Goal: Information Seeking & Learning: Learn about a topic

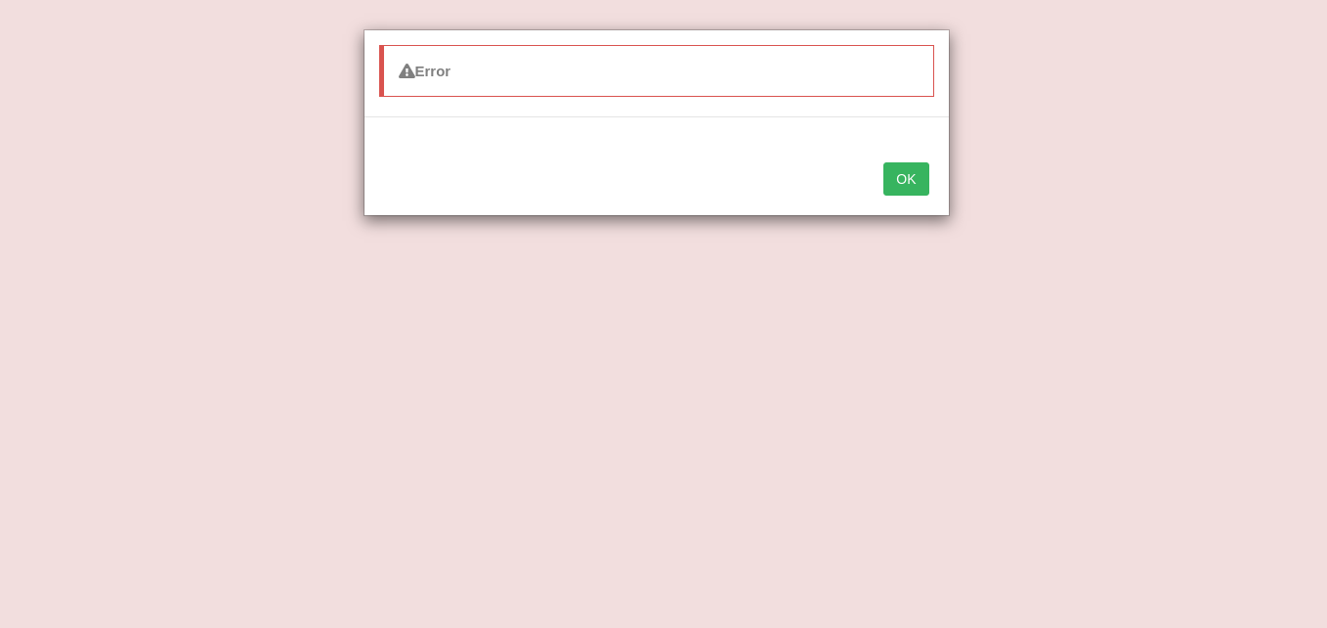
click at [910, 175] on button "OK" at bounding box center [906, 178] width 45 height 33
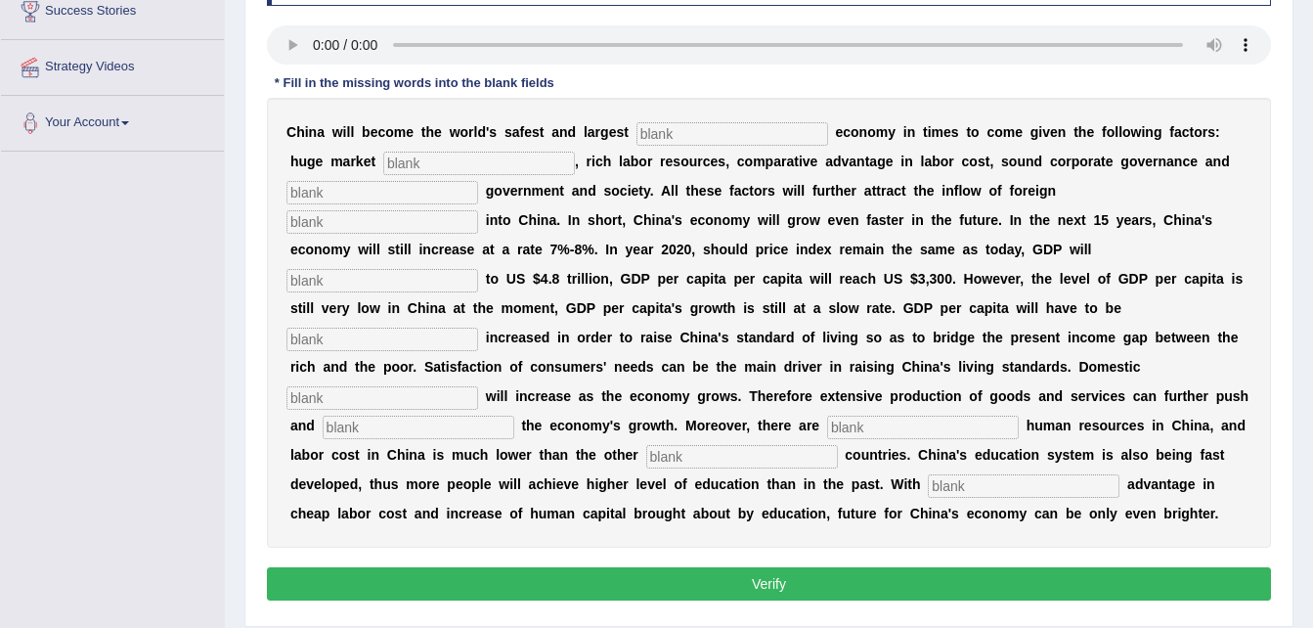
scroll to position [352, 0]
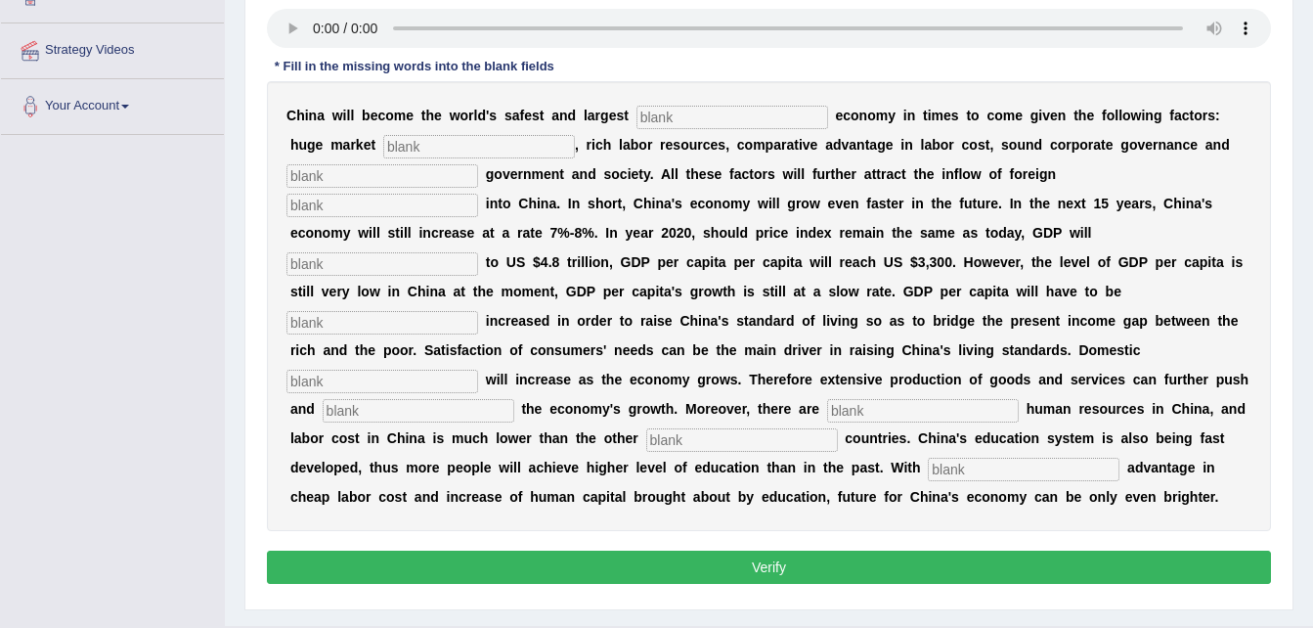
click at [657, 115] on input "text" at bounding box center [732, 117] width 192 height 23
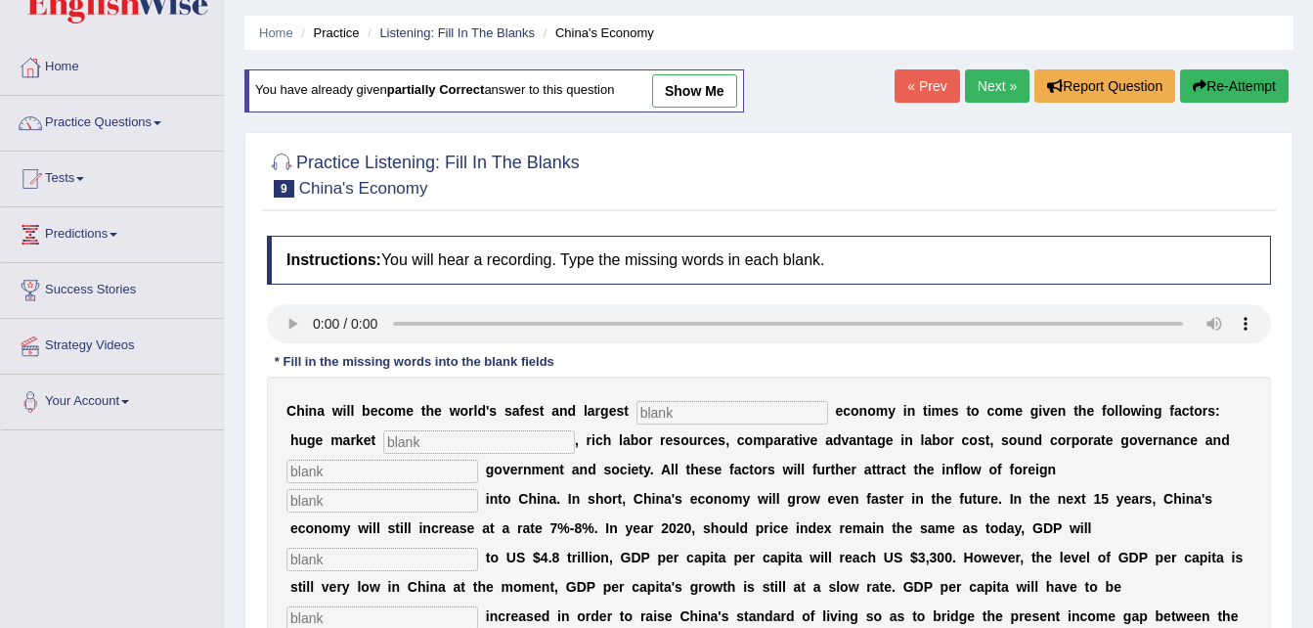
scroll to position [39, 0]
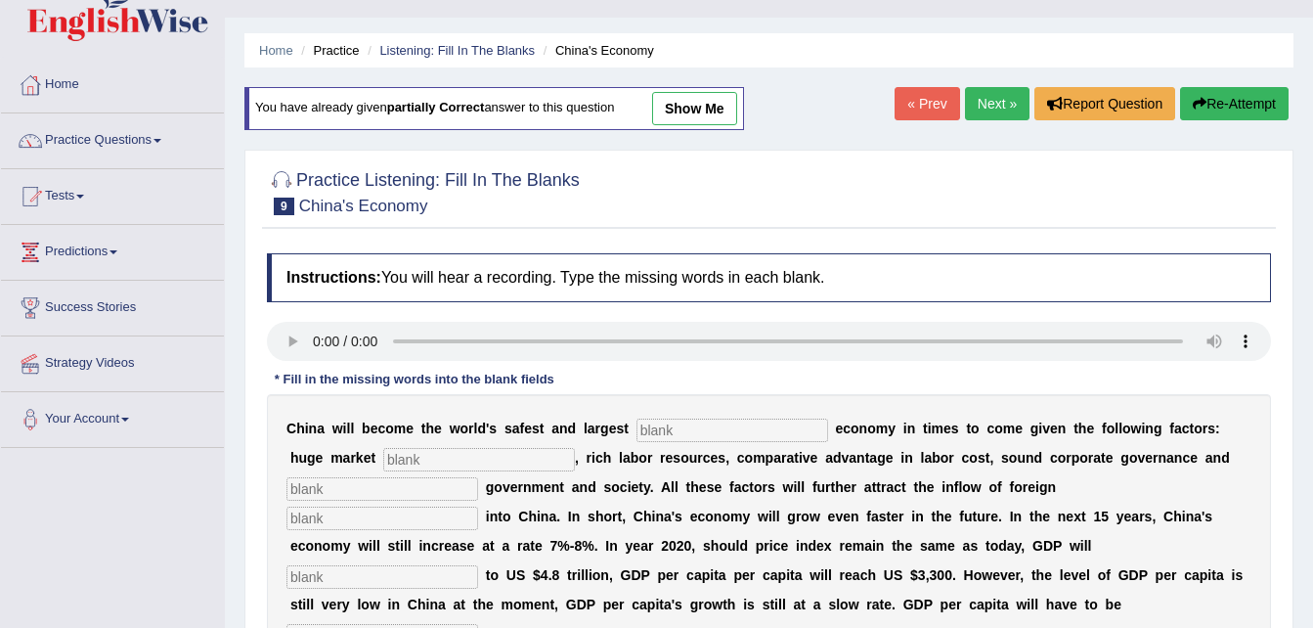
click at [987, 108] on link "Next »" at bounding box center [997, 103] width 65 height 33
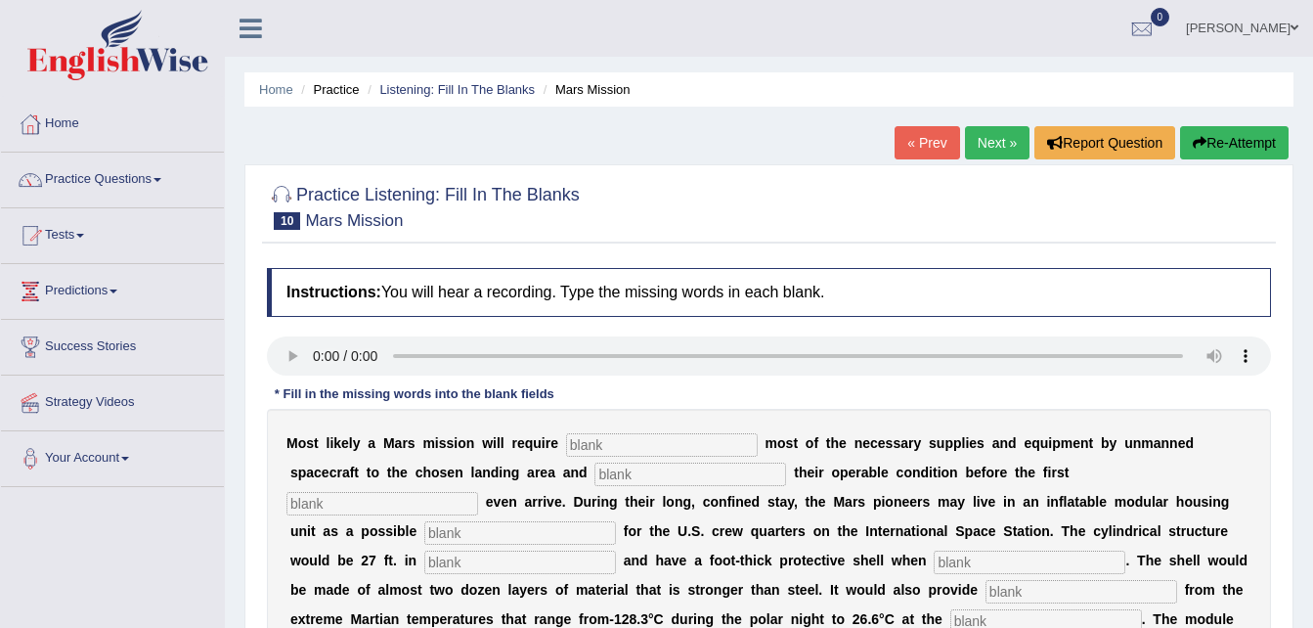
click at [1284, 551] on div "Practice Listening: Fill In The Blanks 10 Mars Mission Instructions: You will h…" at bounding box center [768, 521] width 1049 height 715
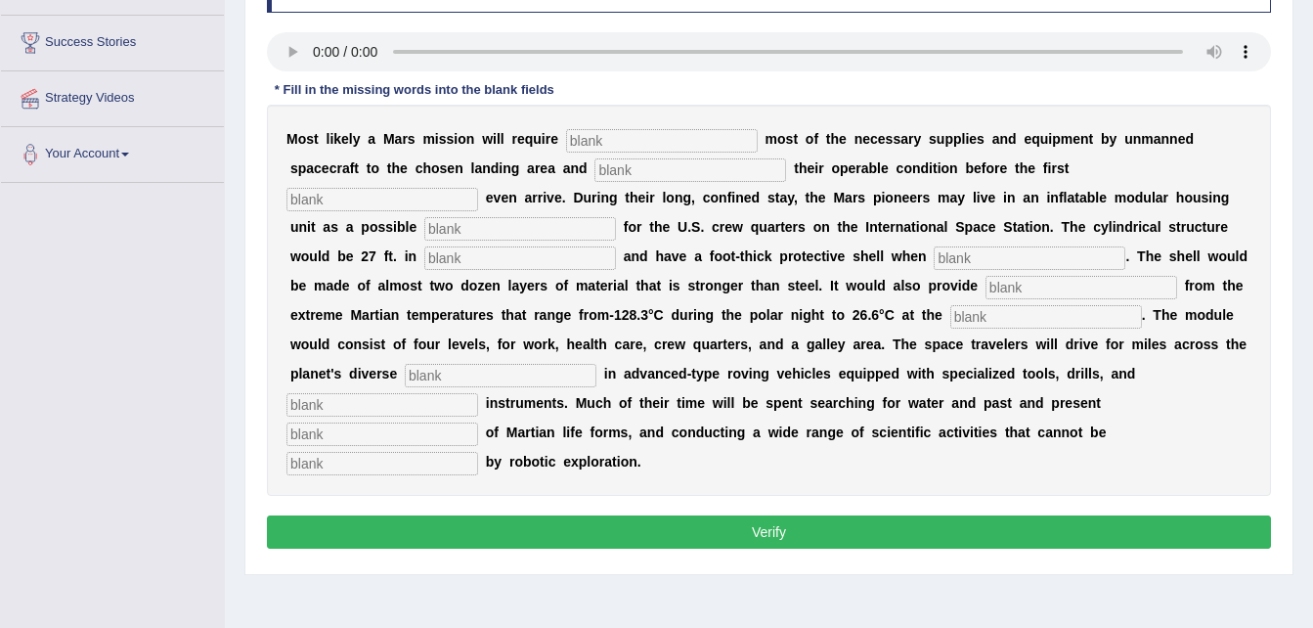
scroll to position [313, 0]
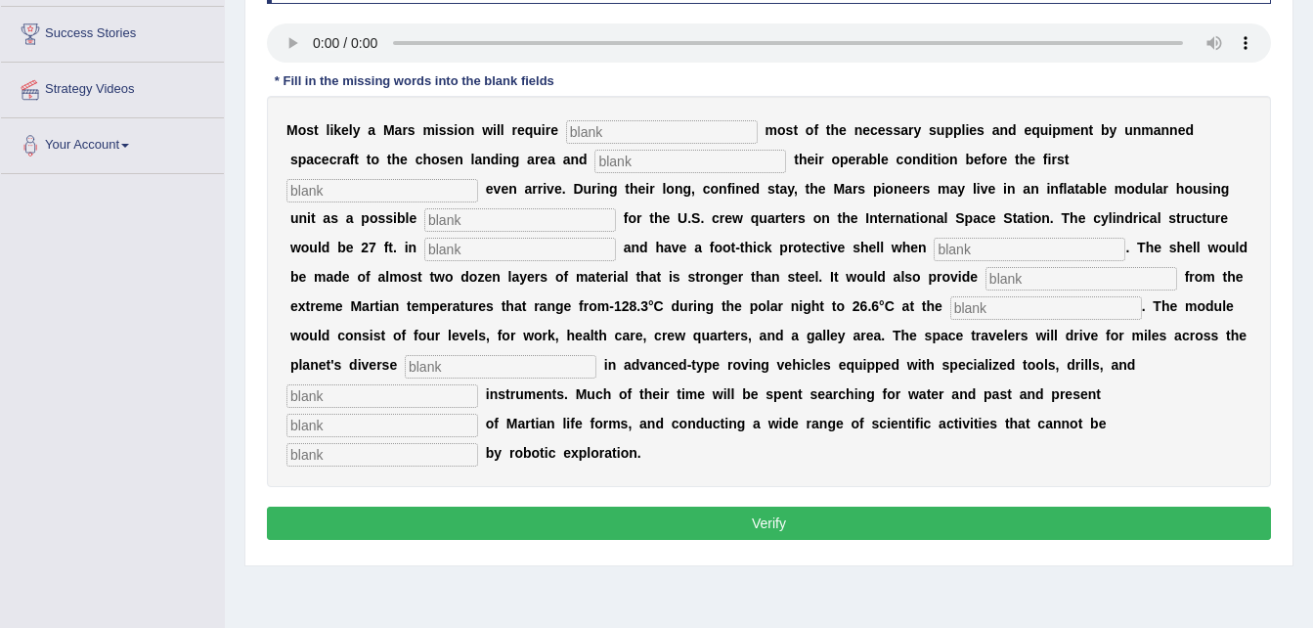
click at [596, 134] on input "text" at bounding box center [662, 131] width 192 height 23
drag, startPoint x: 190, startPoint y: 253, endPoint x: 481, endPoint y: 84, distance: 336.8
click at [481, 84] on div "Toggle navigation Home Practice Questions Speaking Practice Read Aloud Repeat S…" at bounding box center [656, 195] width 1313 height 1017
click at [1029, 21] on div "Instructions: You will hear a recording. Type the missing words in each blank. …" at bounding box center [769, 250] width 1014 height 610
click at [613, 120] on input "text" at bounding box center [662, 131] width 192 height 23
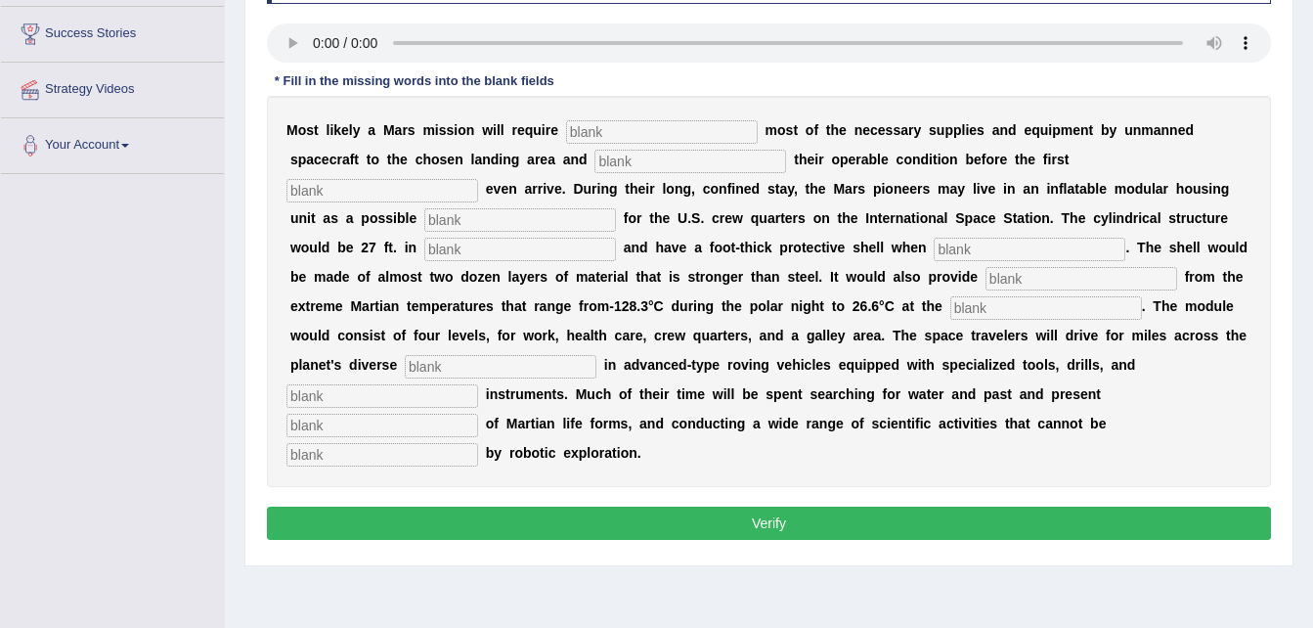
click at [597, 136] on input "text" at bounding box center [662, 131] width 192 height 23
type input "transporting"
click at [594, 162] on input "text" at bounding box center [690, 161] width 192 height 23
type input "confirming"
click at [478, 179] on input "text" at bounding box center [382, 190] width 192 height 23
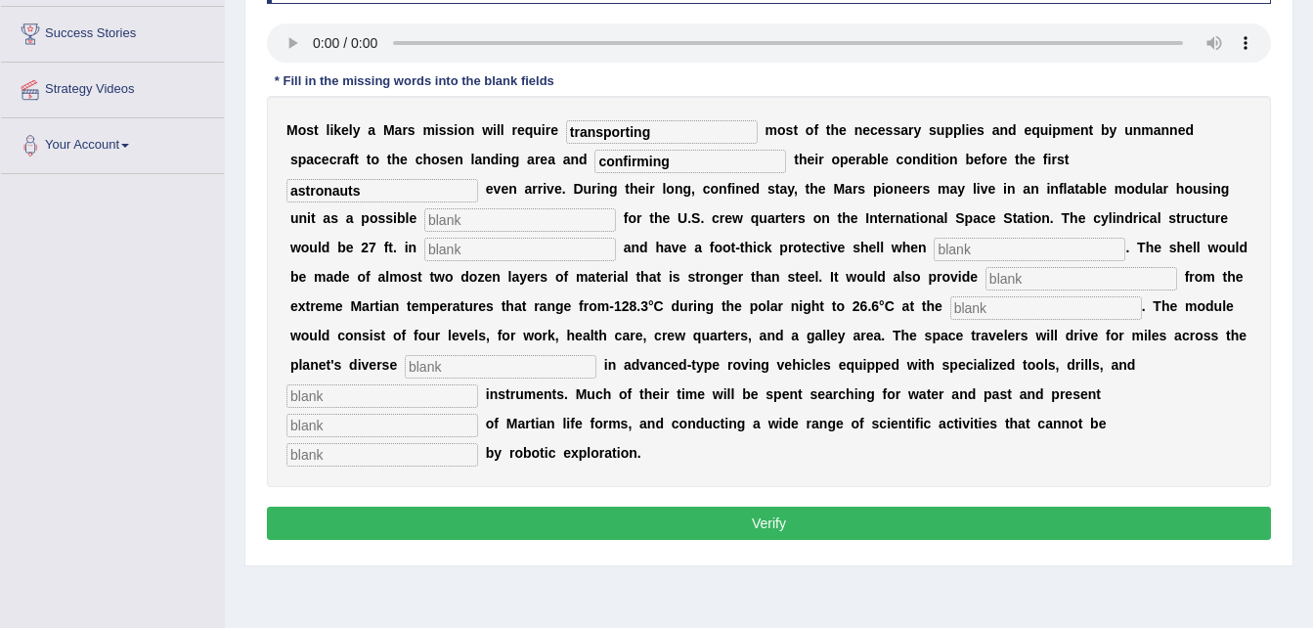
type input "astronauts"
click at [616, 208] on input "text" at bounding box center [520, 219] width 192 height 23
type input "replacement"
click at [616, 238] on input "text" at bounding box center [520, 249] width 192 height 23
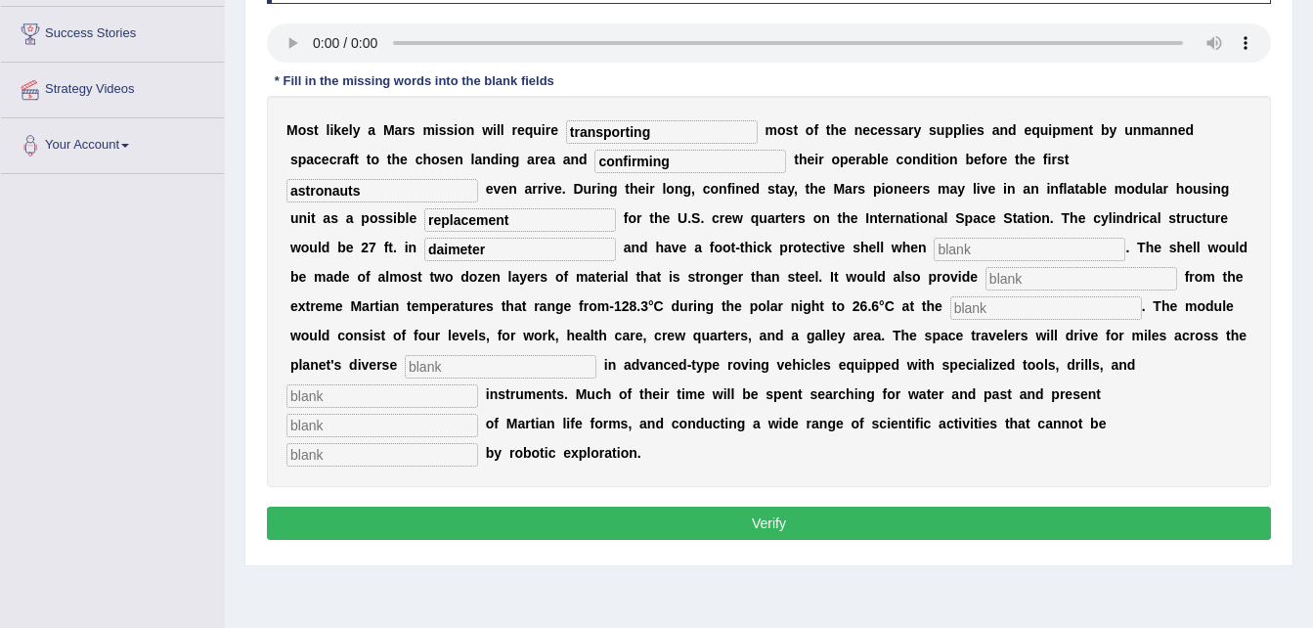
type input "daimeter"
click at [933, 251] on input "text" at bounding box center [1029, 249] width 192 height 23
type input "inflated"
click at [985, 282] on input "text" at bounding box center [1081, 278] width 192 height 23
type input "insulation"
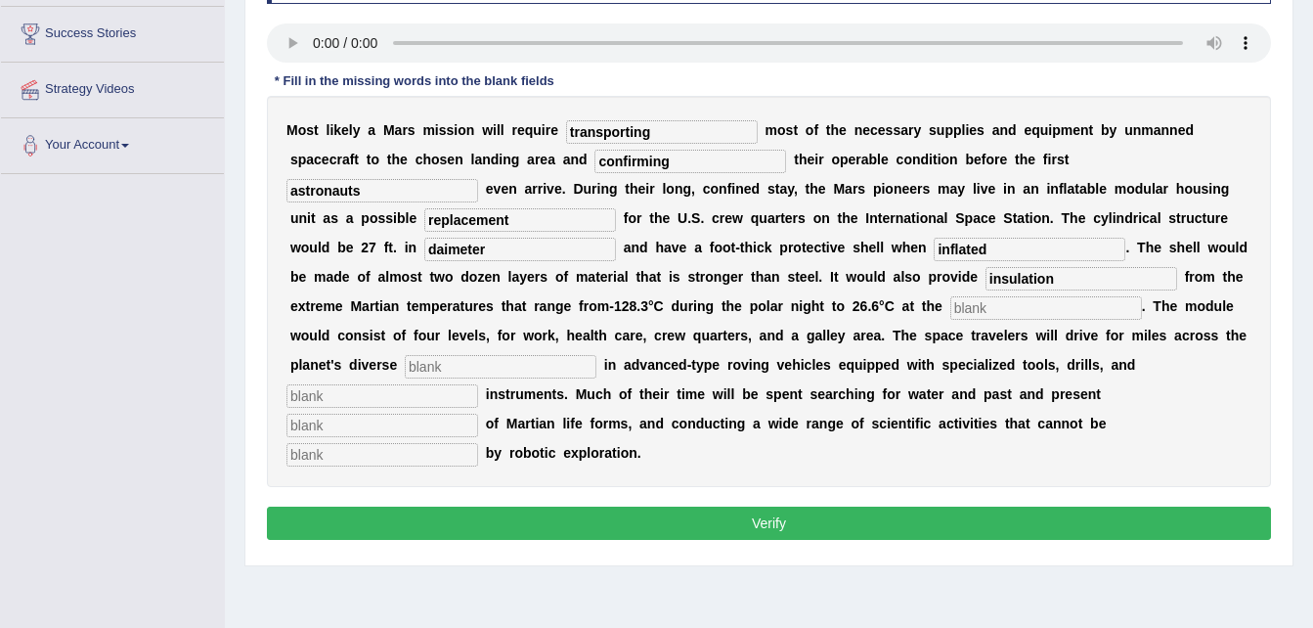
click at [950, 300] on input "text" at bounding box center [1046, 307] width 192 height 23
type input "equator"
click at [596, 355] on input "text" at bounding box center [501, 366] width 192 height 23
type input "rain"
click at [449, 384] on input "text" at bounding box center [382, 395] width 192 height 23
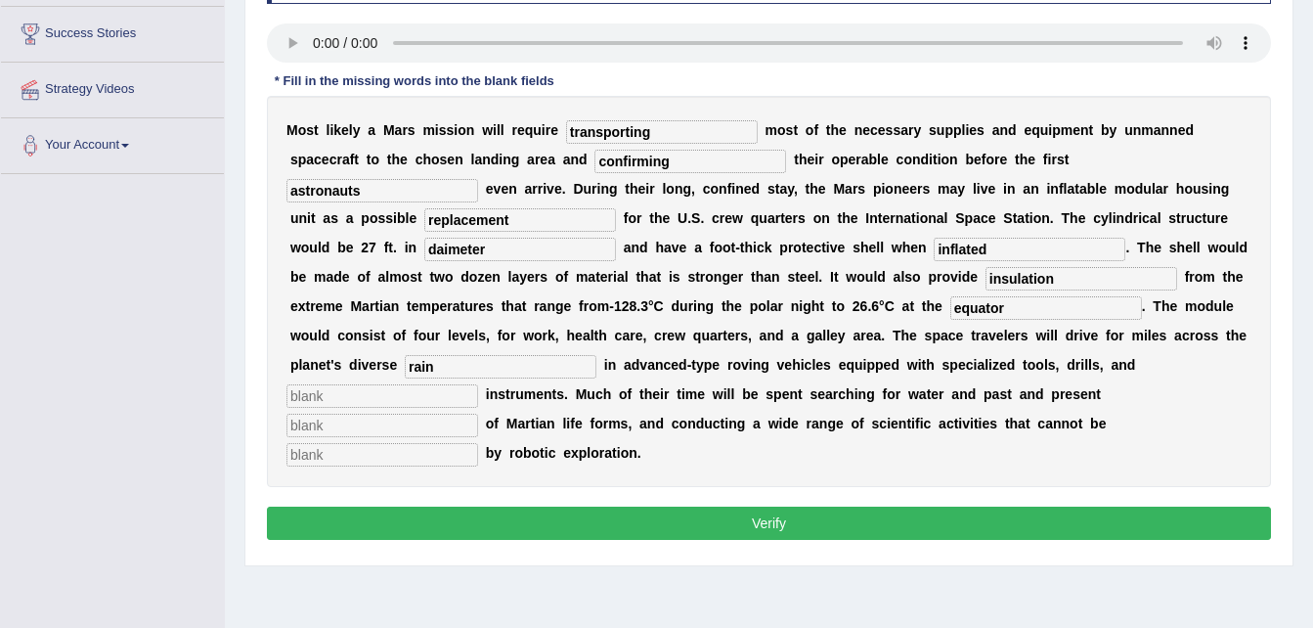
click at [439, 384] on input "text" at bounding box center [382, 395] width 192 height 23
type input "analytical"
click at [478, 443] on input "text" at bounding box center [382, 454] width 192 height 23
click at [478, 443] on input "accoplished" at bounding box center [382, 454] width 192 height 23
type input "accomplished"
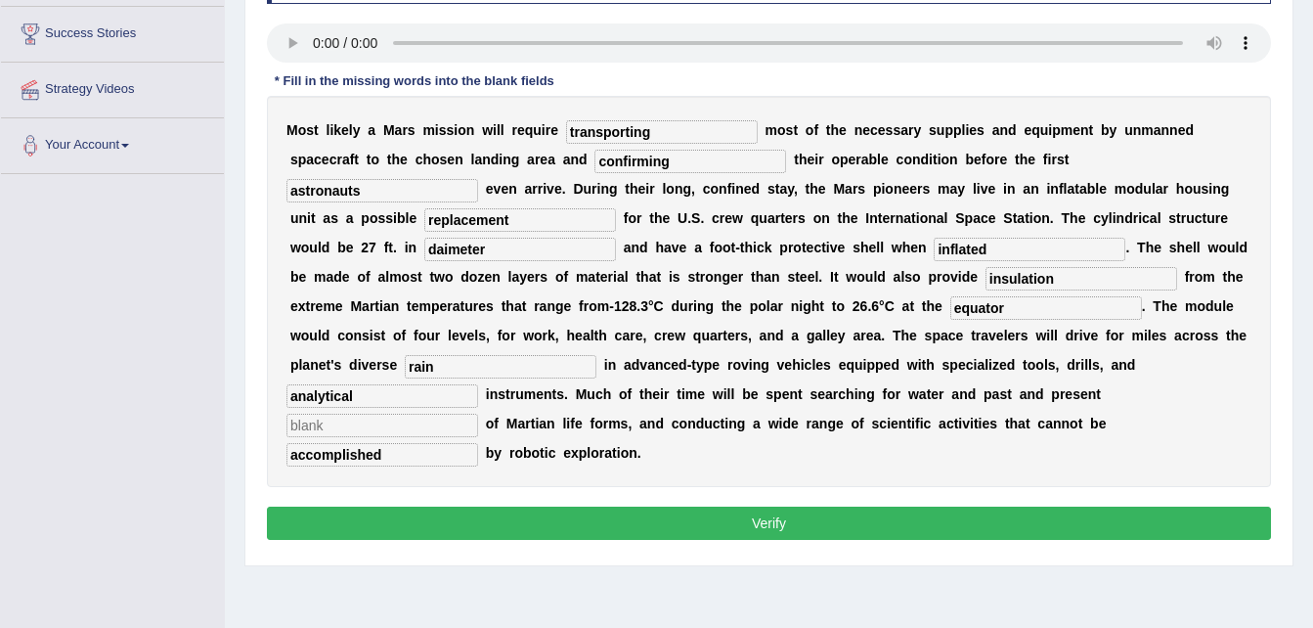
click at [428, 413] on input "text" at bounding box center [382, 424] width 192 height 23
click at [363, 413] on input "text" at bounding box center [382, 424] width 192 height 23
type input "evidence"
click at [754, 506] on button "Verify" at bounding box center [769, 522] width 1004 height 33
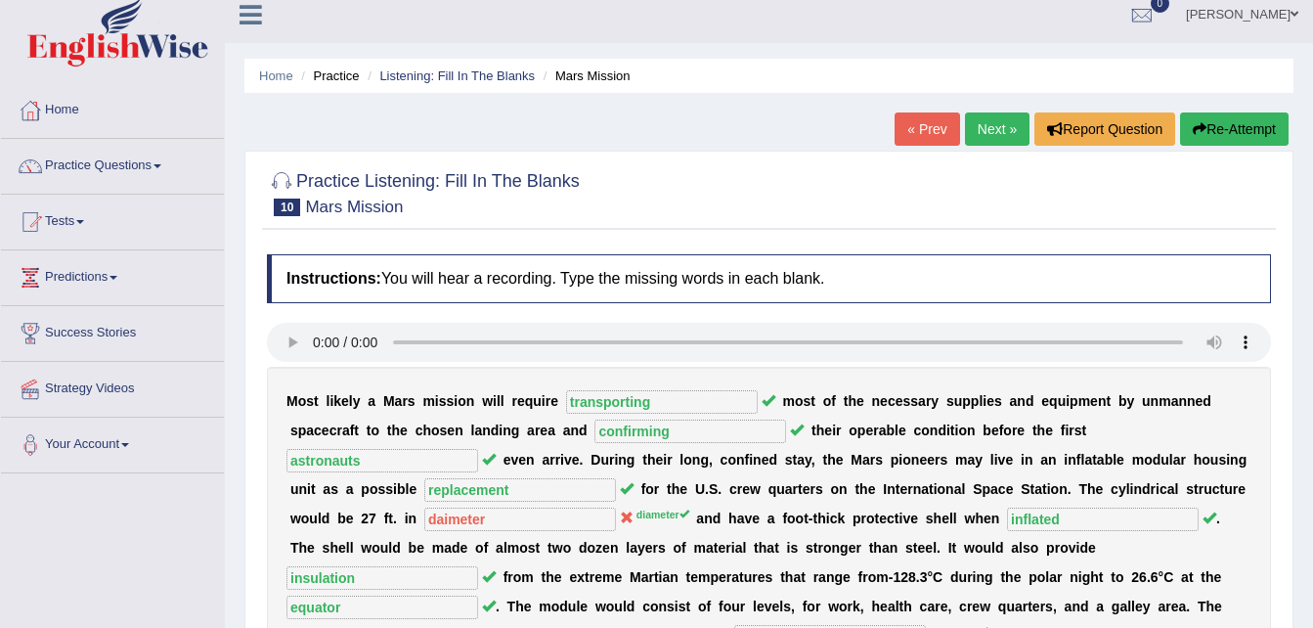
scroll to position [0, 0]
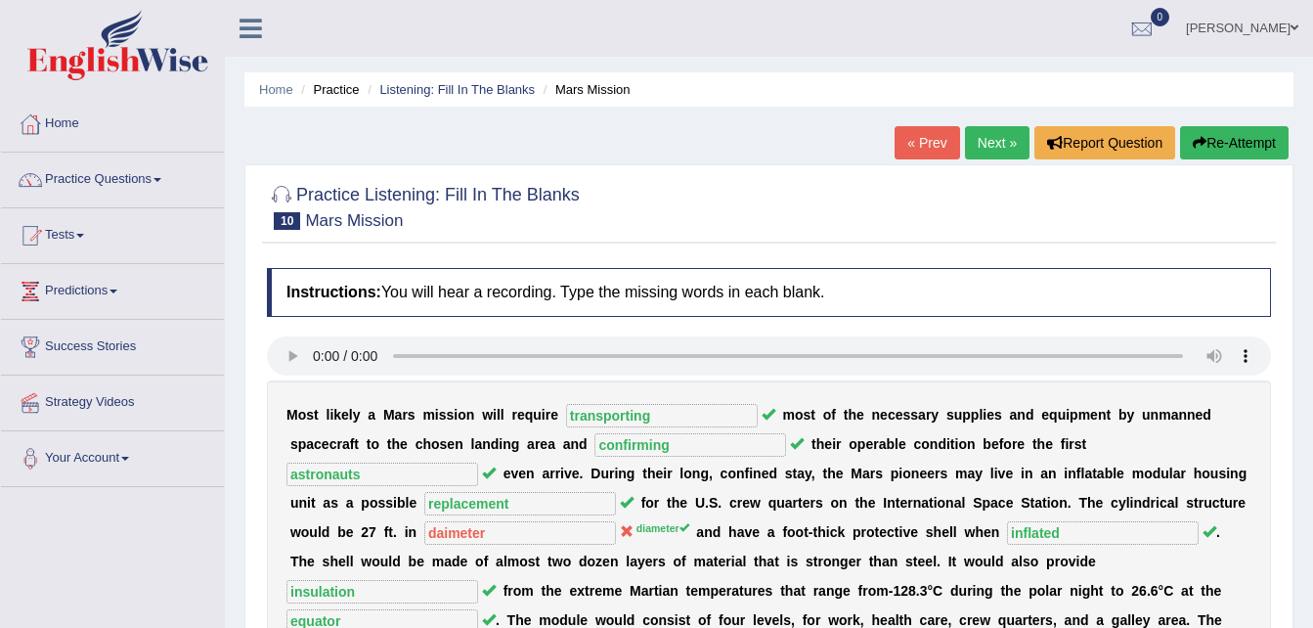
click at [998, 133] on link "Next »" at bounding box center [997, 142] width 65 height 33
